Goal: Task Accomplishment & Management: Manage account settings

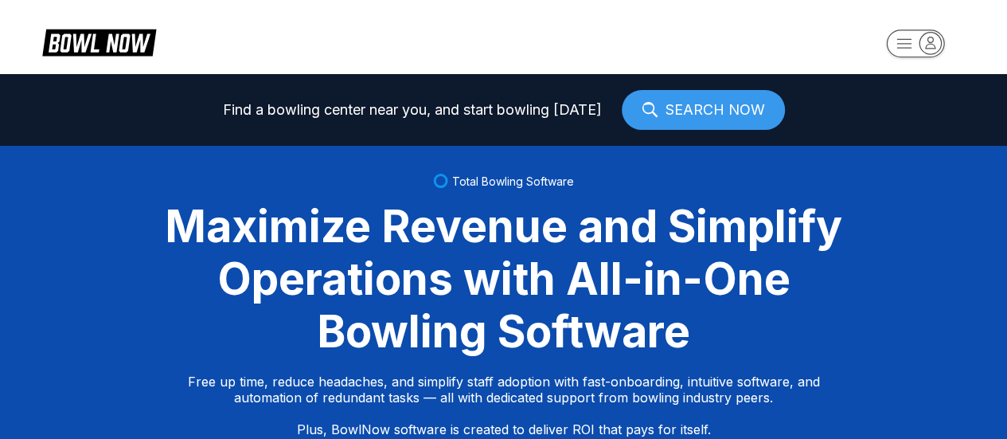
click at [941, 47] on rect "button" at bounding box center [915, 43] width 58 height 28
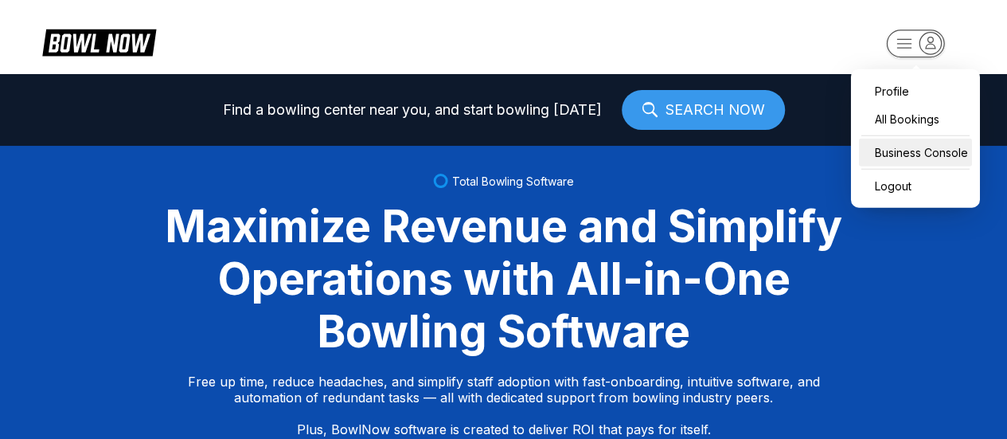
click at [913, 147] on div "Business Console" at bounding box center [915, 153] width 113 height 28
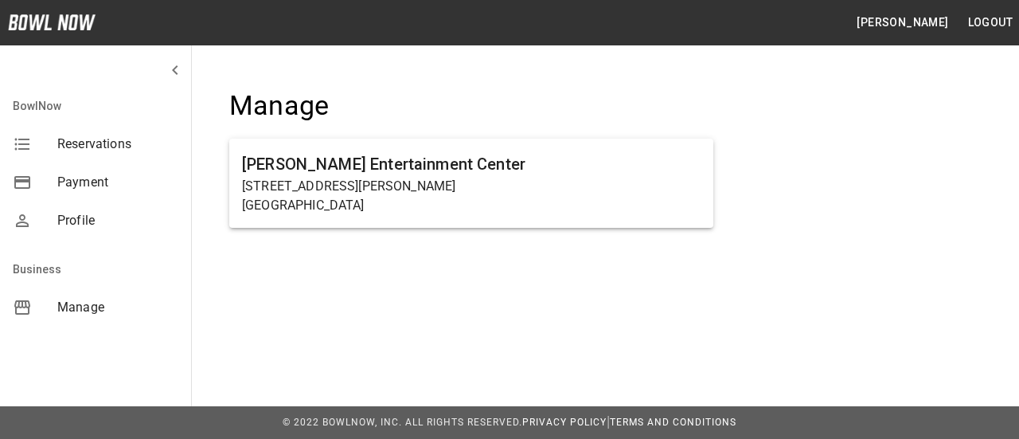
click at [82, 303] on span "Manage" at bounding box center [117, 307] width 121 height 19
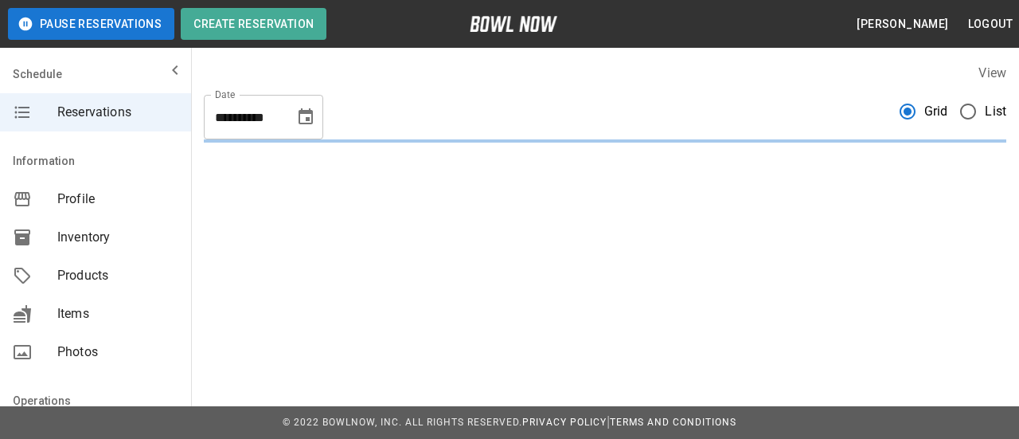
click at [301, 114] on icon "Choose date, selected date is Sep 24, 2025" at bounding box center [306, 116] width 14 height 16
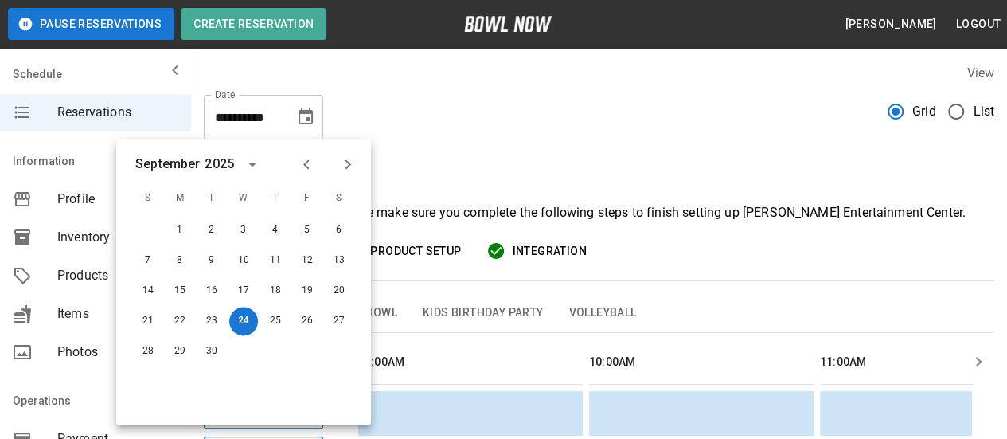
scroll to position [0, 1617]
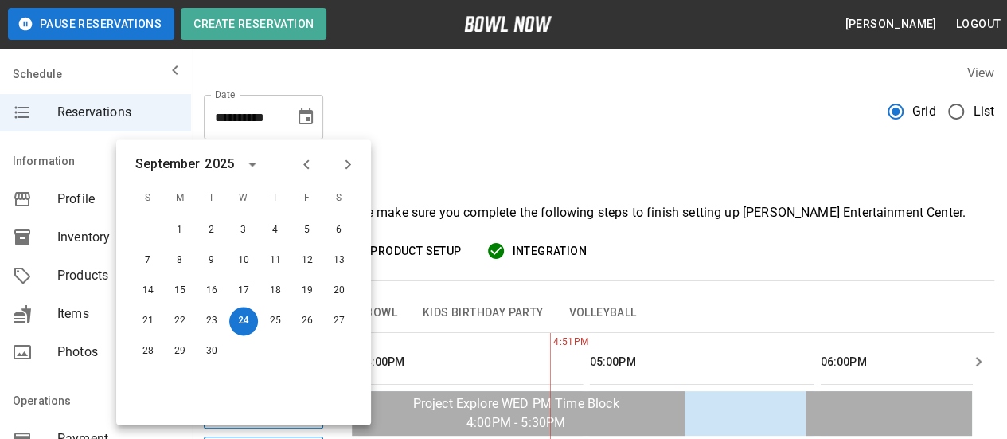
click at [347, 164] on icon "Next month" at bounding box center [347, 164] width 19 height 19
click at [151, 318] on button "19" at bounding box center [148, 321] width 29 height 29
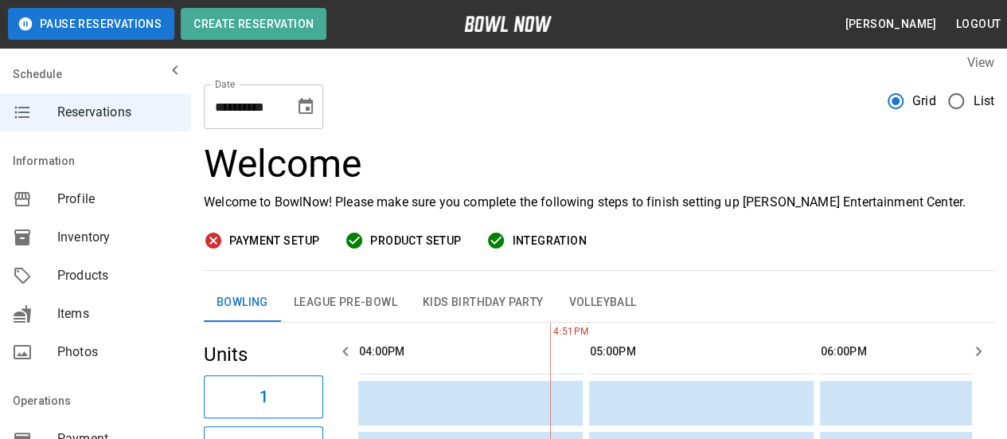
scroll to position [0, 0]
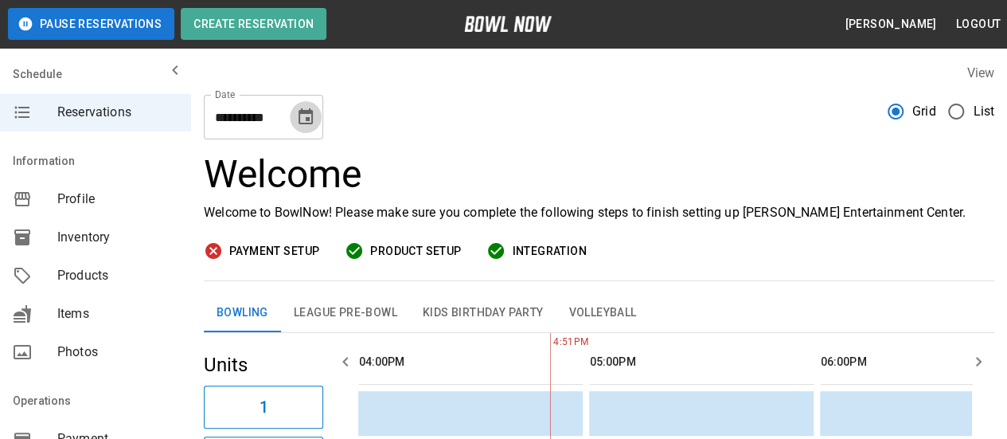
click at [308, 117] on icon "Choose date, selected date is Oct 19, 2025" at bounding box center [306, 116] width 14 height 16
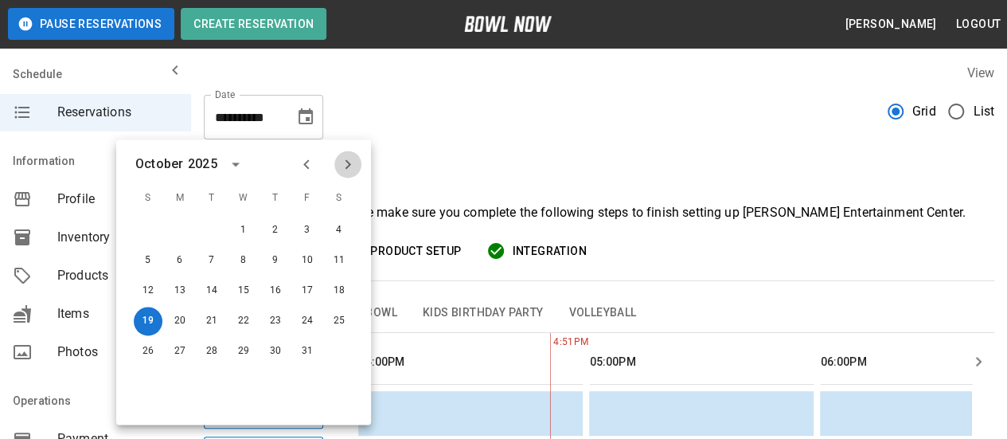
click at [350, 163] on icon "Next month" at bounding box center [347, 164] width 19 height 19
drag, startPoint x: 155, startPoint y: 323, endPoint x: 297, endPoint y: 270, distance: 151.5
click at [154, 323] on button "16" at bounding box center [148, 321] width 29 height 29
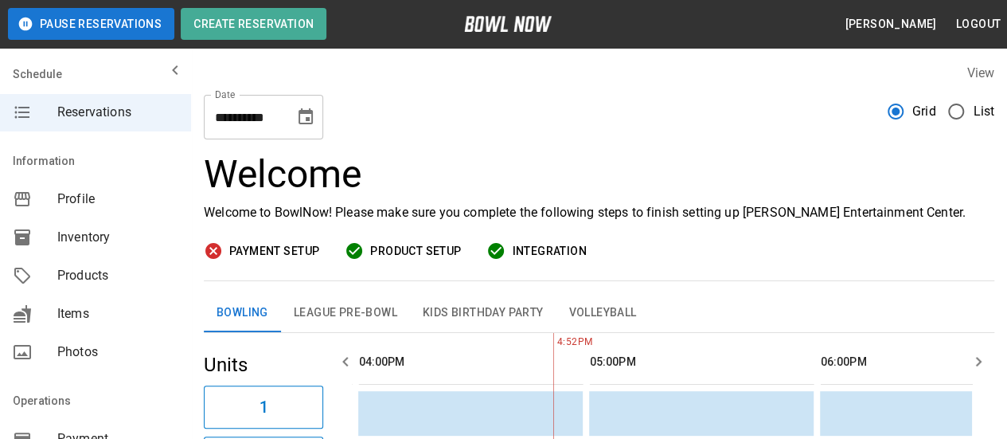
type input "**********"
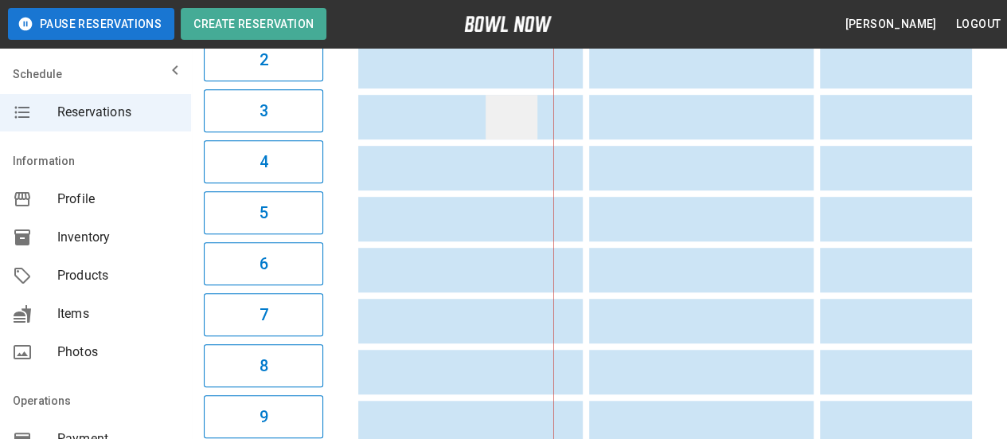
scroll to position [80, 0]
